Goal: Task Accomplishment & Management: Manage account settings

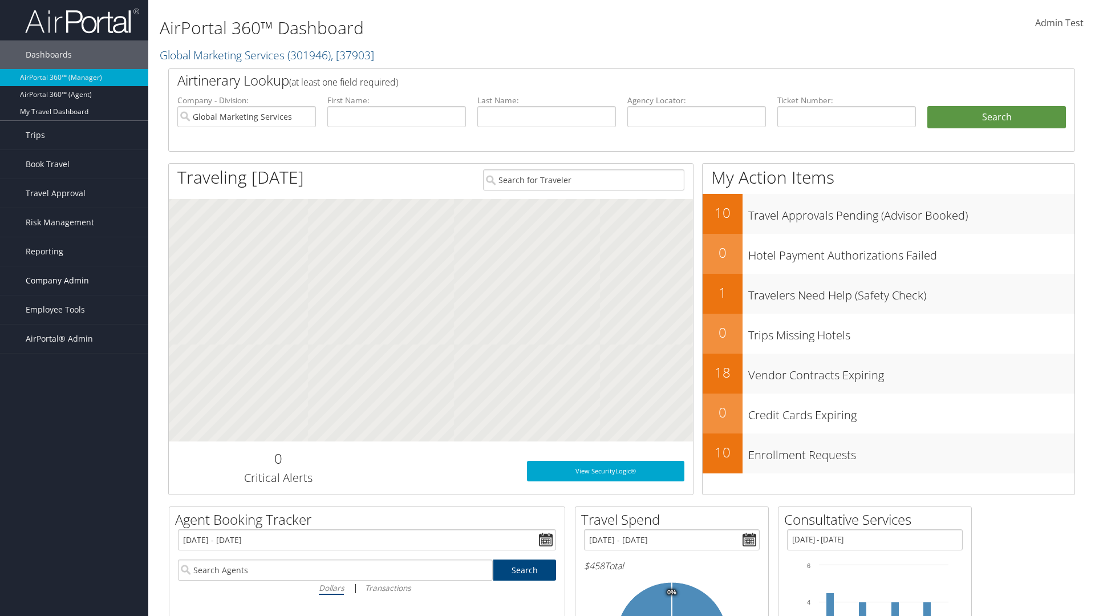
click at [74, 281] on span "Company Admin" at bounding box center [57, 280] width 63 height 29
click at [74, 526] on link "Airtinerary® Settings" at bounding box center [74, 525] width 148 height 17
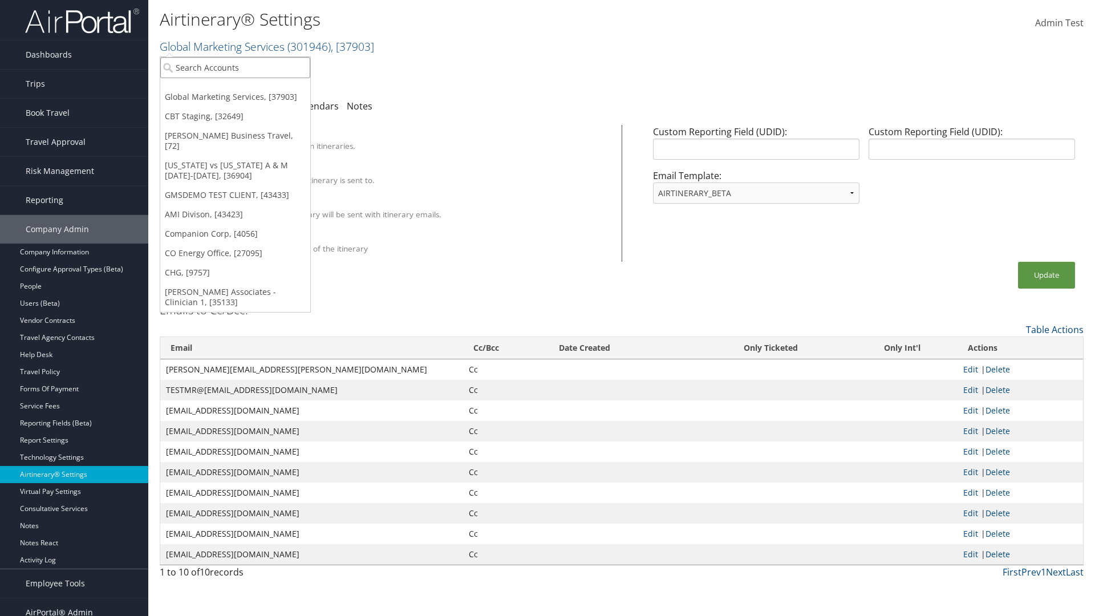
click at [235, 67] on input "search" at bounding box center [235, 67] width 150 height 21
type input "[PERSON_NAME] Business Travel"
click at [251, 88] on div "Christopherson Business Travel (C10001), [72]" at bounding box center [251, 88] width 194 height 10
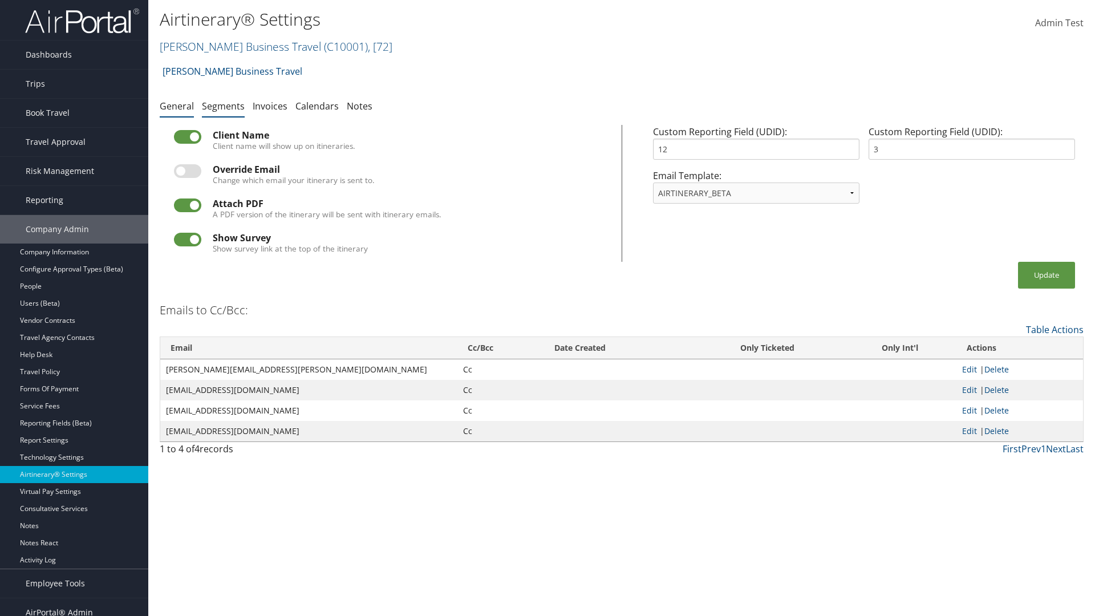
click at [223, 105] on link "Segments" at bounding box center [223, 106] width 43 height 13
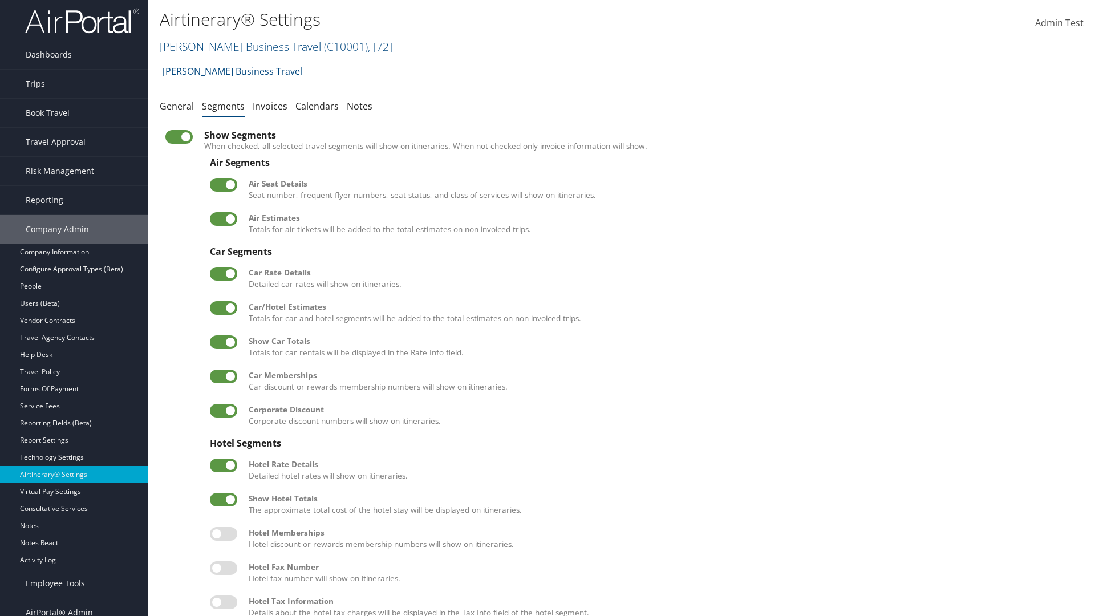
click at [224, 307] on label at bounding box center [223, 308] width 27 height 14
click at [223, 307] on input "checkbox" at bounding box center [219, 309] width 7 height 7
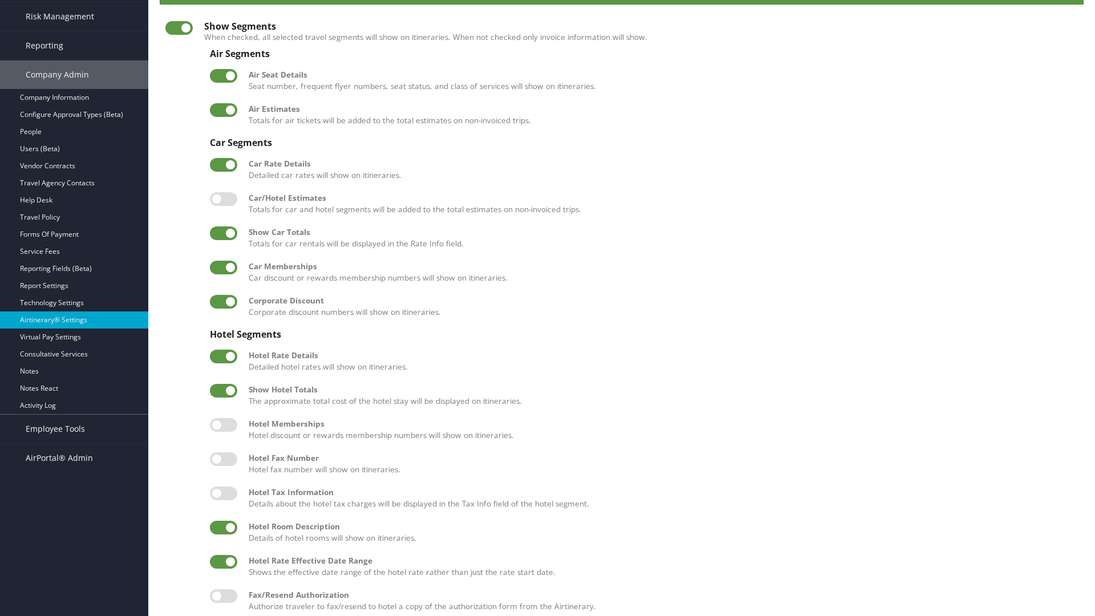
click at [224, 198] on label at bounding box center [223, 199] width 27 height 14
click at [223, 198] on input "checkbox" at bounding box center [219, 200] width 7 height 7
checkbox input "true"
